Goal: Share content

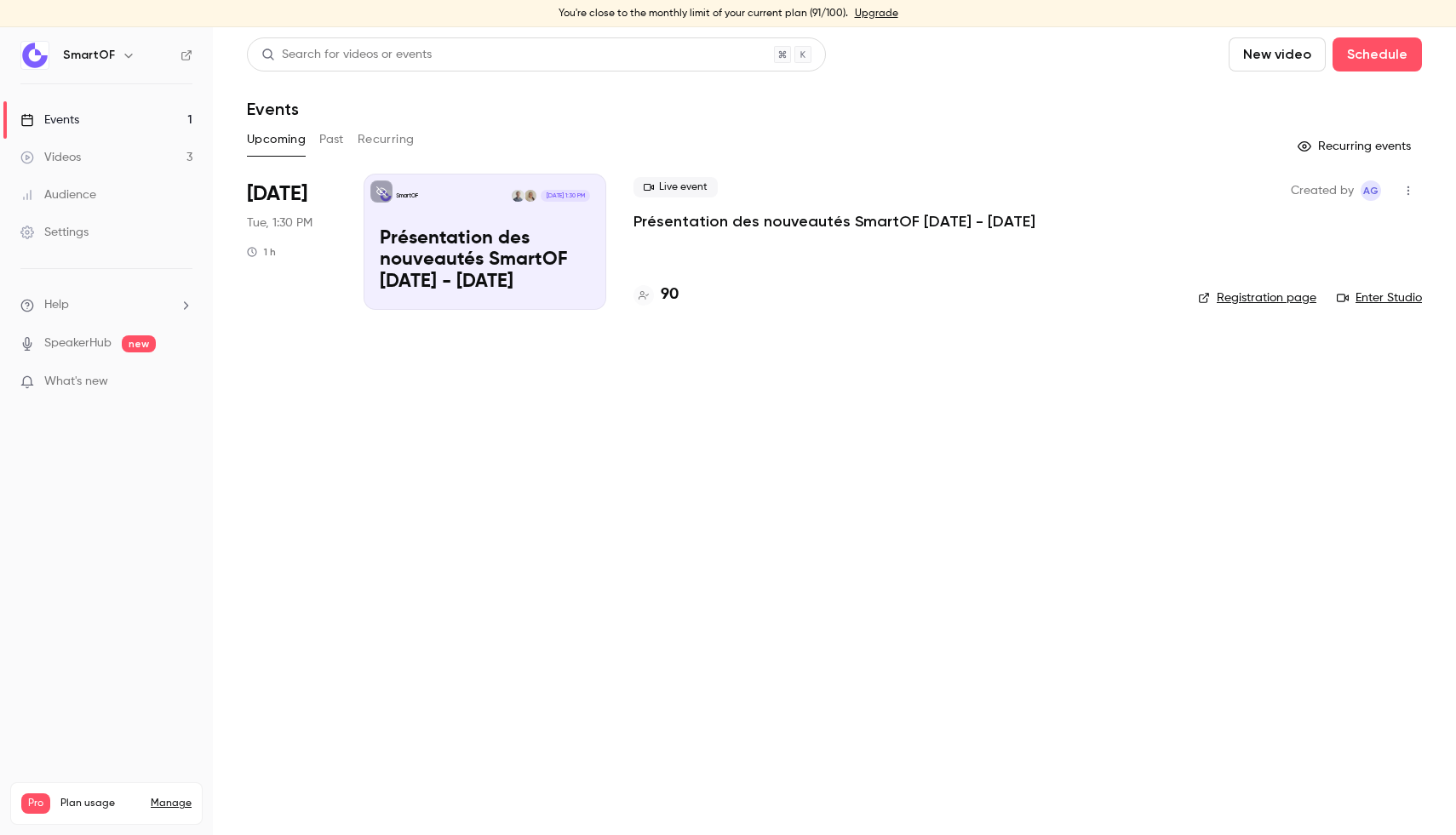
click at [500, 279] on p "Présentation des nouveautés SmartOF [DATE] - [DATE]" at bounding box center [484, 261] width 211 height 66
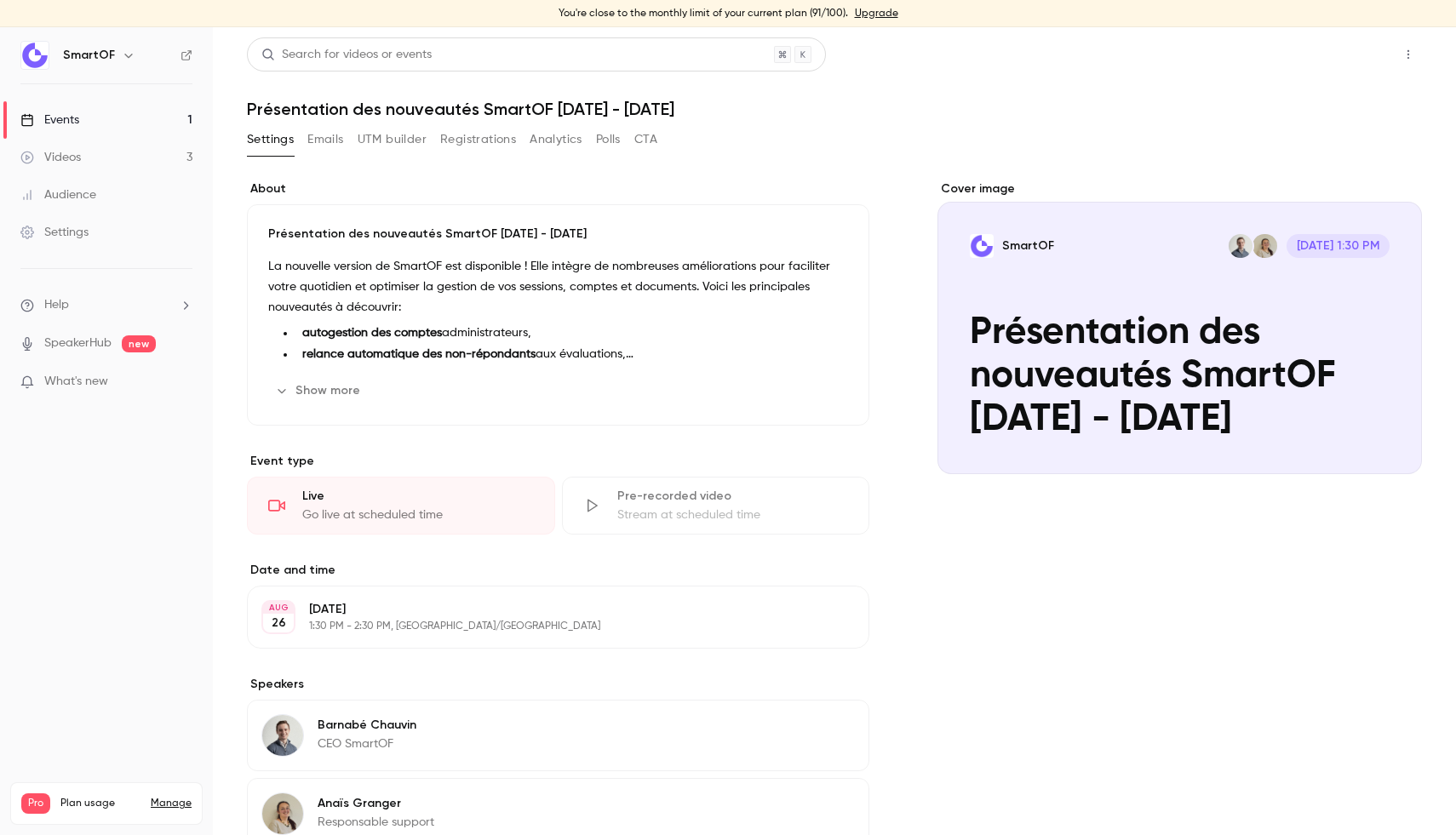
click at [1318, 54] on button "Share" at bounding box center [1347, 55] width 67 height 34
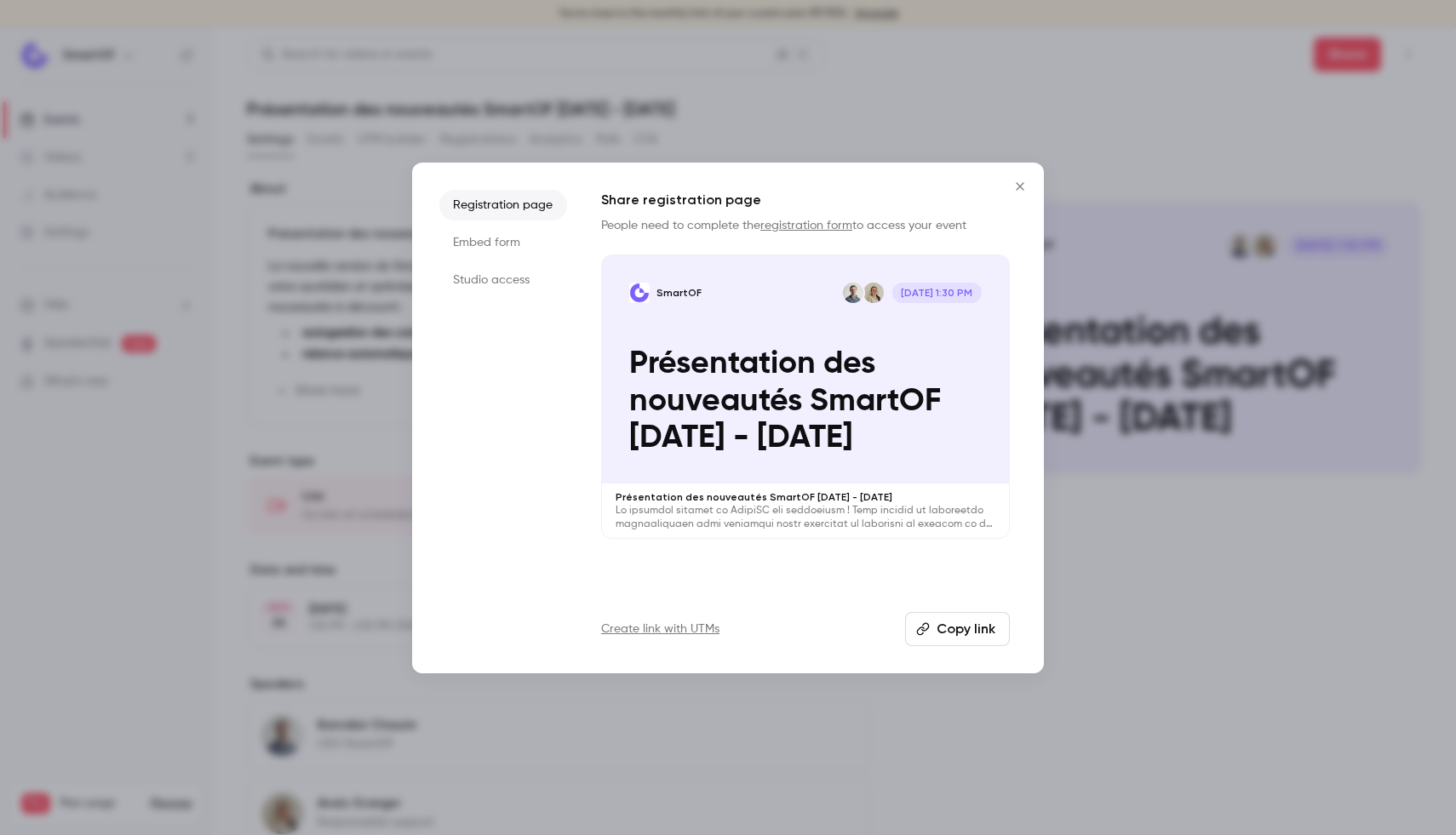
click at [962, 621] on button "Copy link" at bounding box center [957, 629] width 105 height 34
